Goal: Information Seeking & Learning: Compare options

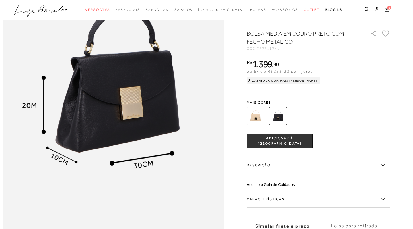
scroll to position [392, 0]
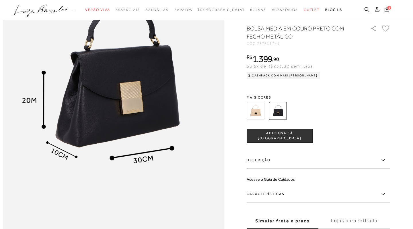
click at [254, 109] on img at bounding box center [256, 111] width 18 height 18
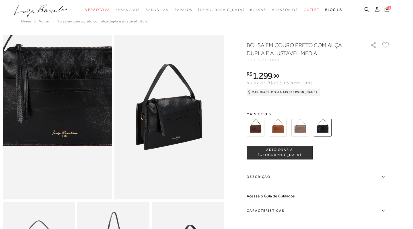
scroll to position [10, 0]
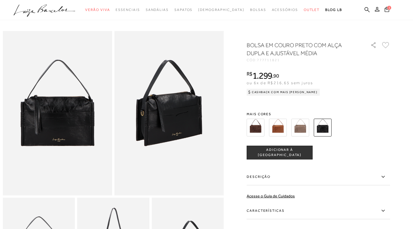
click at [258, 129] on img at bounding box center [256, 128] width 18 height 18
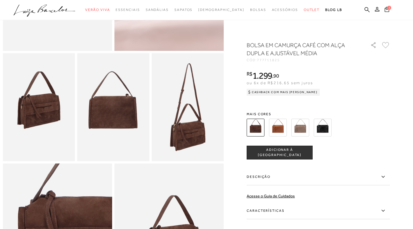
scroll to position [155, 0]
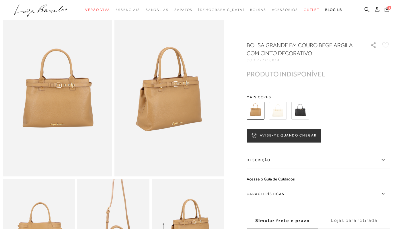
scroll to position [28, 0]
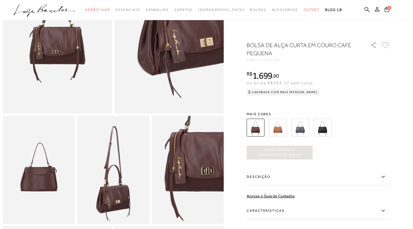
scroll to position [103, 0]
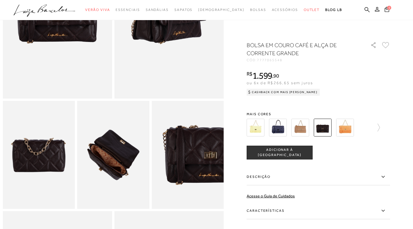
scroll to position [104, 0]
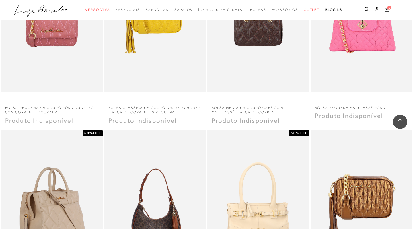
scroll to position [31507, 0]
